Goal: Find specific page/section: Find specific page/section

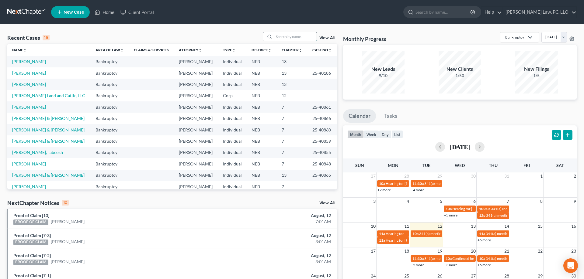
click at [303, 38] on input "search" at bounding box center [295, 36] width 43 height 9
type input "[PERSON_NAME]"
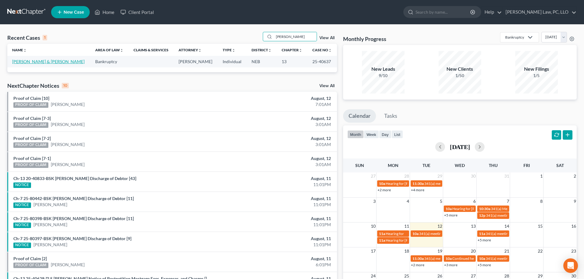
click at [34, 64] on link "[PERSON_NAME] & [PERSON_NAME]" at bounding box center [48, 61] width 72 height 5
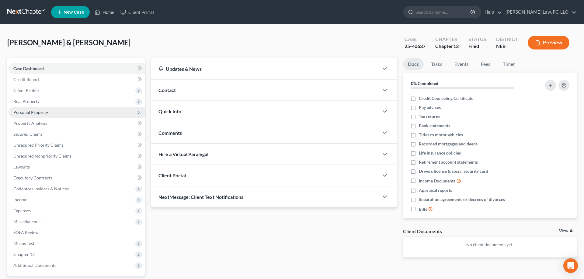
click at [50, 116] on span "Personal Property" at bounding box center [77, 112] width 137 height 11
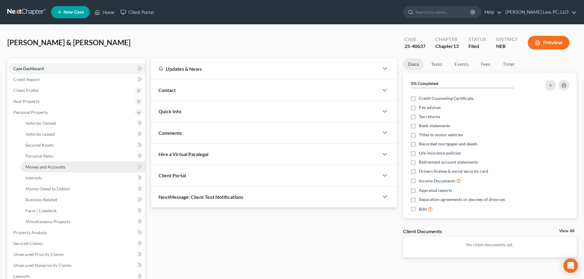
click at [47, 165] on span "Money and Accounts" at bounding box center [46, 167] width 40 height 5
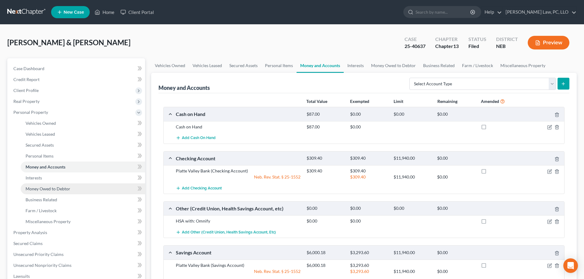
click at [51, 188] on span "Money Owed to Debtor" at bounding box center [48, 188] width 45 height 5
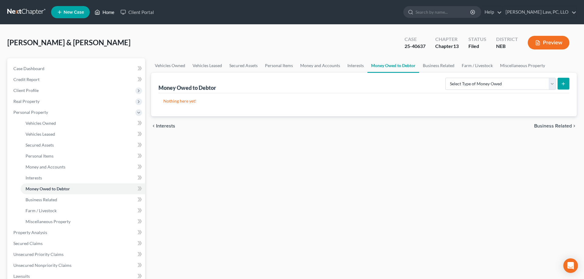
click at [105, 9] on link "Home" at bounding box center [105, 12] width 26 height 11
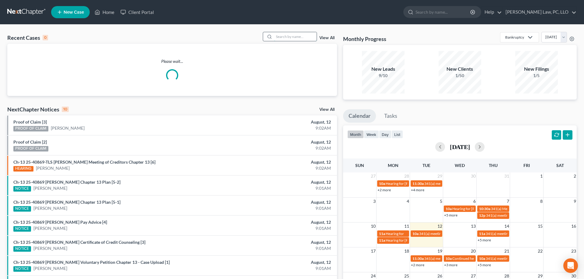
click at [284, 39] on input "search" at bounding box center [295, 36] width 43 height 9
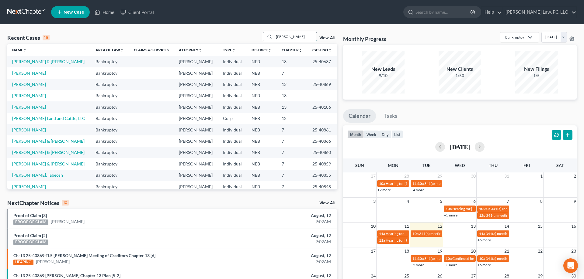
type input "[PERSON_NAME]"
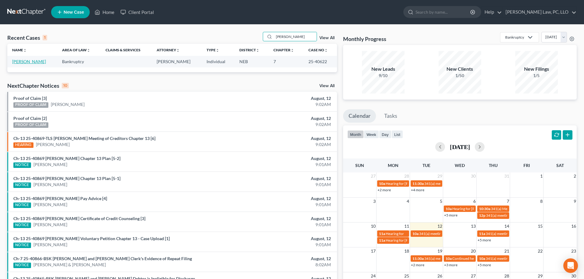
click at [41, 64] on link "[PERSON_NAME]" at bounding box center [29, 61] width 34 height 5
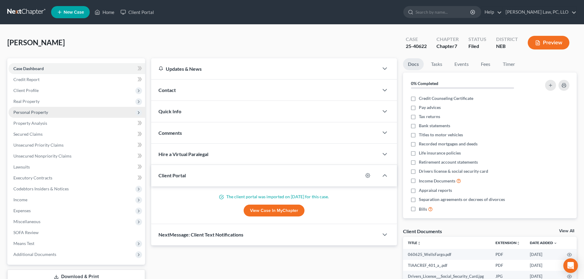
click at [33, 109] on span "Personal Property" at bounding box center [77, 112] width 137 height 11
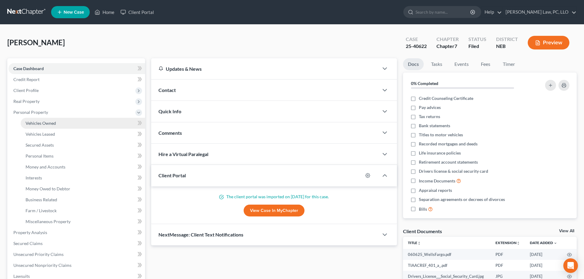
click at [54, 126] on span "Vehicles Owned" at bounding box center [41, 123] width 30 height 5
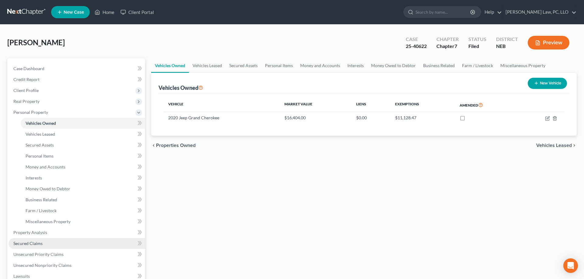
click at [43, 240] on link "Secured Claims" at bounding box center [77, 243] width 137 height 11
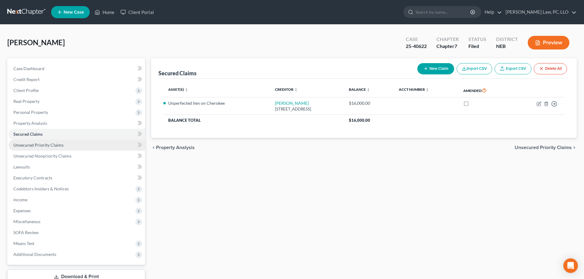
click at [49, 146] on span "Unsecured Priority Claims" at bounding box center [38, 145] width 50 height 5
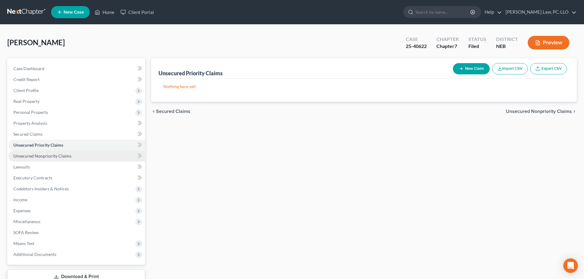
click at [50, 155] on span "Unsecured Nonpriority Claims" at bounding box center [42, 156] width 58 height 5
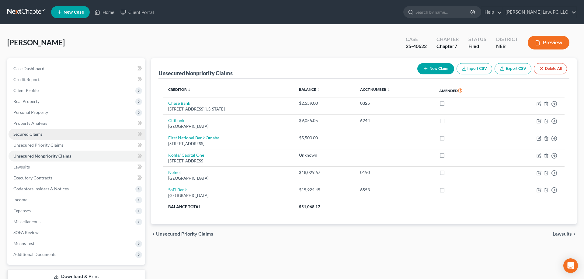
click at [34, 130] on link "Secured Claims" at bounding box center [77, 134] width 137 height 11
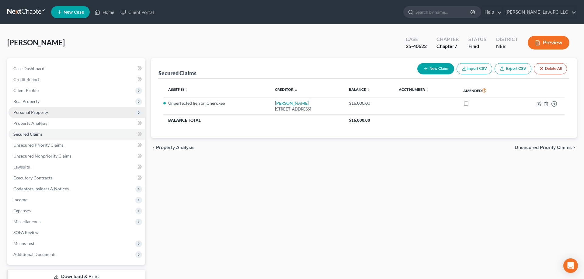
click at [52, 116] on span "Personal Property" at bounding box center [77, 112] width 137 height 11
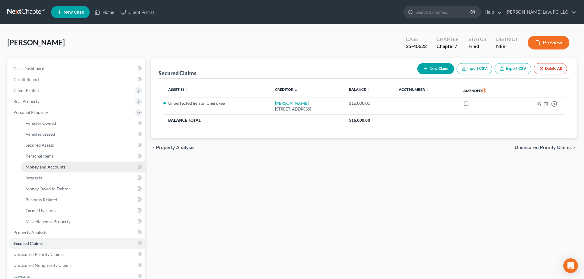
click at [61, 168] on span "Money and Accounts" at bounding box center [46, 167] width 40 height 5
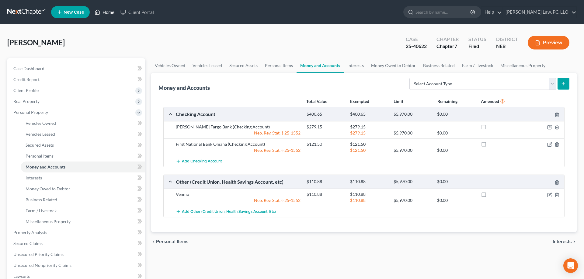
click at [110, 13] on link "Home" at bounding box center [105, 12] width 26 height 11
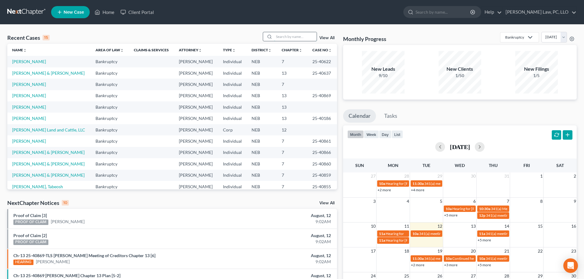
click at [291, 37] on input "search" at bounding box center [295, 36] width 43 height 9
type input "[PERSON_NAME]"
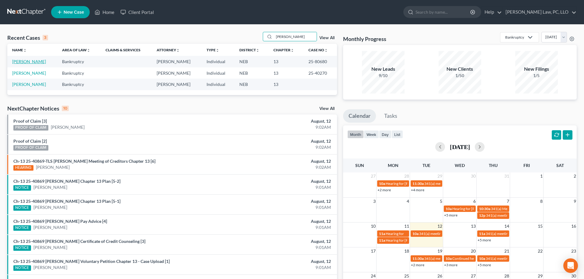
click at [28, 63] on link "[PERSON_NAME]" at bounding box center [29, 61] width 34 height 5
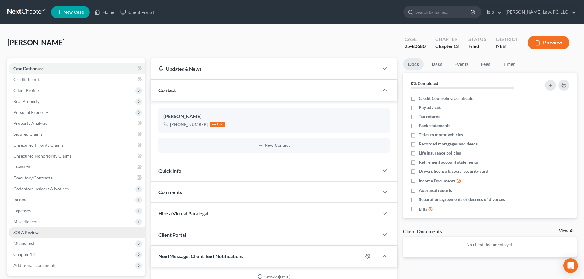
click at [57, 234] on link "SOFA Review" at bounding box center [77, 232] width 137 height 11
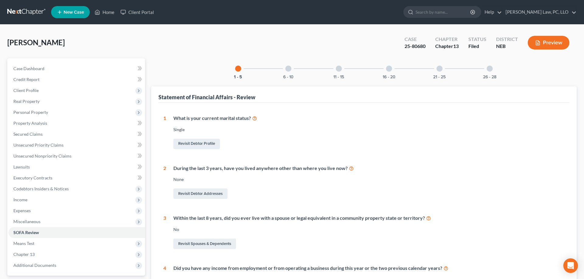
click at [292, 69] on div "6 - 10" at bounding box center [288, 68] width 21 height 21
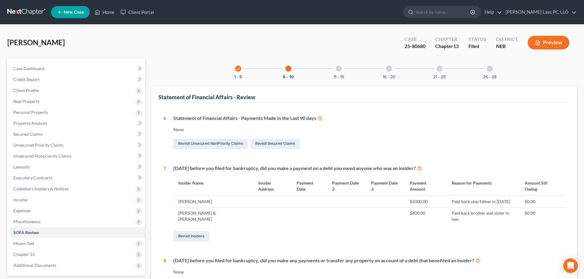
click at [343, 74] on div "11 - 15" at bounding box center [338, 68] width 21 height 21
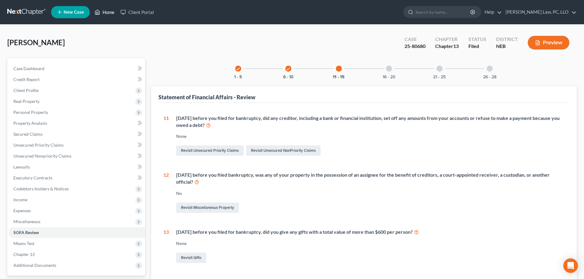
click at [105, 16] on link "Home" at bounding box center [105, 12] width 26 height 11
